Goal: Task Accomplishment & Management: Manage account settings

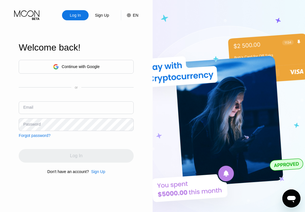
type input "[EMAIL_ADDRESS][DOMAIN_NAME]"
click at [66, 93] on div "Continue with Google or Email [EMAIL_ADDRESS][DOMAIN_NAME] Password Forgot pass…" at bounding box center [76, 99] width 115 height 78
click at [59, 113] on input "[EMAIL_ADDRESS][DOMAIN_NAME]" at bounding box center [76, 108] width 115 height 13
click at [72, 102] on input "[EMAIL_ADDRESS][DOMAIN_NAME]" at bounding box center [76, 108] width 115 height 13
click at [74, 99] on div "Continue with Google or Email ghost@666888.live Password Forgot password?" at bounding box center [76, 99] width 115 height 78
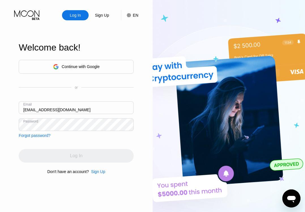
click at [84, 54] on div "Welcome back!" at bounding box center [76, 50] width 115 height 17
click at [79, 61] on div "Continue with Google" at bounding box center [76, 67] width 115 height 14
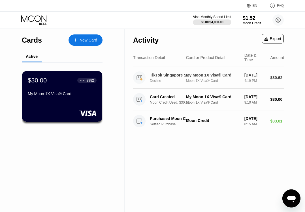
click at [214, 84] on div "TikTok Singapore SG Decline My Moon 1X Visa® Card Moon 1X Visa® Card Aug 21, 20…" at bounding box center [208, 78] width 151 height 22
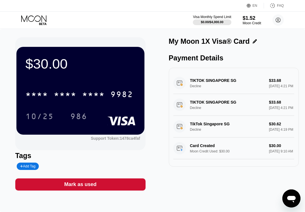
drag, startPoint x: 179, startPoint y: 75, endPoint x: 210, endPoint y: 135, distance: 67.3
click at [210, 135] on div "TIKTOK SINGAPORE SG Decline $33.68 Aug 21, 2025 4:21 PM TIKTOK SINGAPORE SG Dec…" at bounding box center [233, 115] width 121 height 87
drag, startPoint x: 280, startPoint y: 159, endPoint x: 261, endPoint y: 142, distance: 25.9
click at [261, 142] on div "TIKTOK SINGAPORE SG Decline $33.68 Aug 21, 2025 4:21 PM TIKTOK SINGAPORE SG Dec…" at bounding box center [233, 115] width 121 height 87
click at [184, 56] on div "Payment Details" at bounding box center [234, 58] width 130 height 8
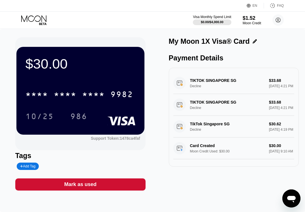
click at [175, 56] on div "Payment Details" at bounding box center [234, 58] width 130 height 8
click at [171, 56] on div "Payment Details" at bounding box center [234, 58] width 130 height 8
click at [158, 57] on div "$30.00 * * * * * * * * * * * * 9982 10/25 986 Support Token: 1478ca4faf Tags Ad…" at bounding box center [152, 114] width 274 height 154
drag, startPoint x: 168, startPoint y: 57, endPoint x: 203, endPoint y: 115, distance: 67.6
click at [203, 115] on div "$30.00 * * * * * * * * * * * * 9982 10/25 986 Support Token: 1478ca4faf Tags Ad…" at bounding box center [152, 114] width 274 height 154
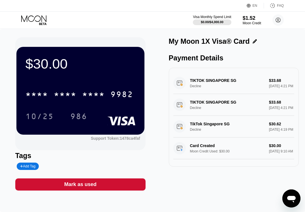
click at [166, 57] on div "$30.00 * * * * * * * * * * * * 9982 10/25 986 Support Token: 1478ca4faf Tags Ad…" at bounding box center [152, 114] width 274 height 154
drag, startPoint x: 170, startPoint y: 59, endPoint x: 196, endPoint y: 111, distance: 59.0
click at [196, 111] on div "Payment Details TIKTOK SINGAPORE SG Decline $33.68 Aug 21, 2025 4:21 PM TIKTOK …" at bounding box center [234, 110] width 130 height 113
click at [246, 80] on div "TIKTOK SINGAPORE SG Decline $33.68 Aug 21, 2025 4:21 PM" at bounding box center [233, 83] width 121 height 22
drag, startPoint x: 171, startPoint y: 66, endPoint x: 179, endPoint y: 73, distance: 10.4
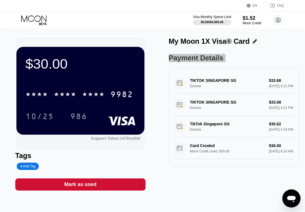
click at [179, 73] on div "Payment Details TIKTOK SINGAPORE SG Decline $33.68 Aug 21, 2025 4:21 PM TIKTOK …" at bounding box center [234, 110] width 130 height 113
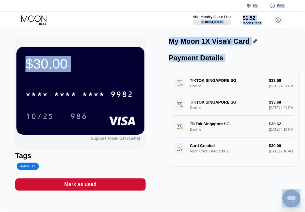
click at [209, 205] on div "$30.00 * * * * * * * * * * * * 9982 10/25 986 Support Token: 1478ca4faf Tags Ad…" at bounding box center [152, 121] width 305 height 184
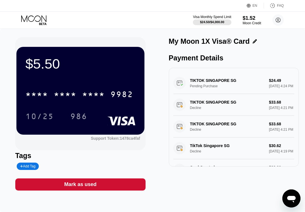
click at [143, 8] on div "EN Language Select an item Save FAQ" at bounding box center [152, 6] width 305 height 12
click at [147, 27] on div "Visa Monthly Spend Limit $24.50 / $4,000.00 $1.52 Moon Credit Matthew Kim ghost…" at bounding box center [152, 20] width 305 height 17
click at [147, 20] on div "Visa Monthly Spend Limit $24.50 / $4,000.00 $1.52 Moon Credit Matthew Kim ghost…" at bounding box center [152, 20] width 305 height 17
click at [220, 55] on div "Payment Details" at bounding box center [234, 58] width 130 height 8
click at [220, 44] on div "My Moon 1X Visa® Card" at bounding box center [209, 41] width 81 height 8
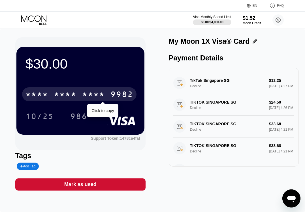
click at [83, 101] on div "* * * * * * * * * * * * 9982" at bounding box center [79, 94] width 114 height 14
